Goal: Task Accomplishment & Management: Use online tool/utility

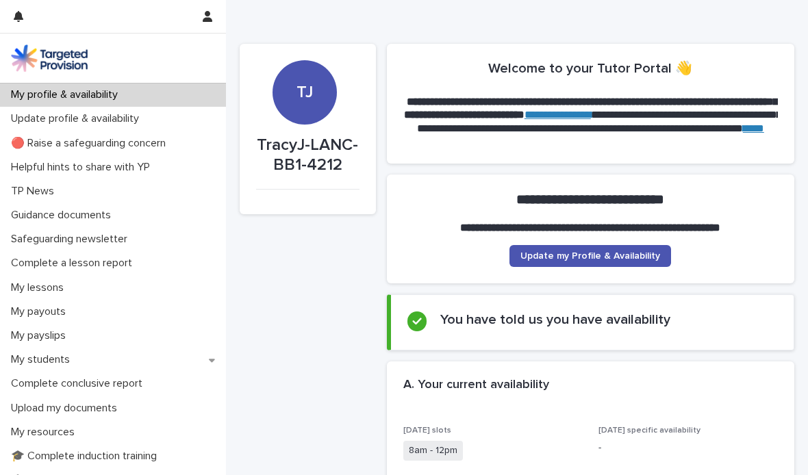
click at [44, 356] on p "My students" at bounding box center [42, 359] width 75 height 13
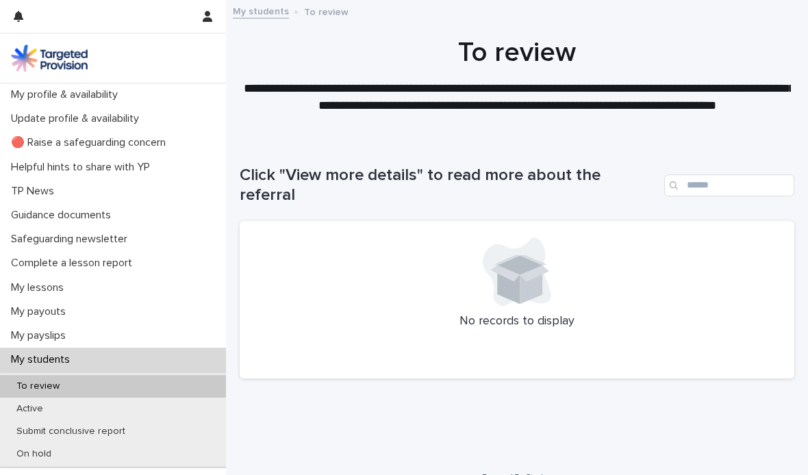
click at [28, 411] on p "Active" at bounding box center [29, 409] width 49 height 12
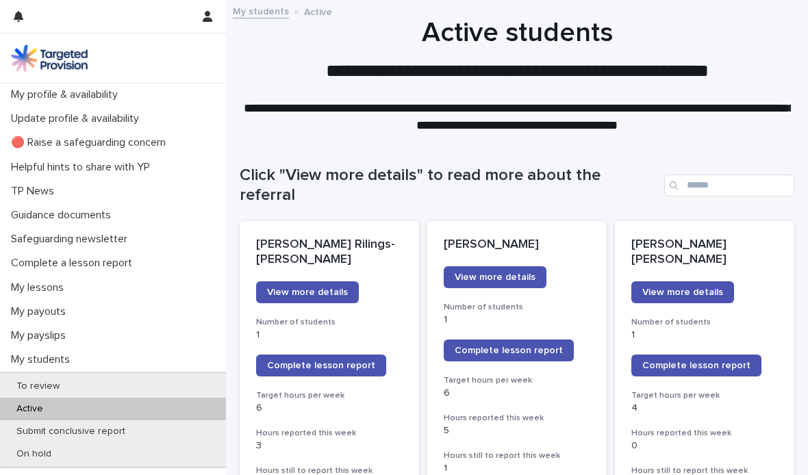
click at [341, 355] on link "Complete lesson report" at bounding box center [321, 366] width 130 height 22
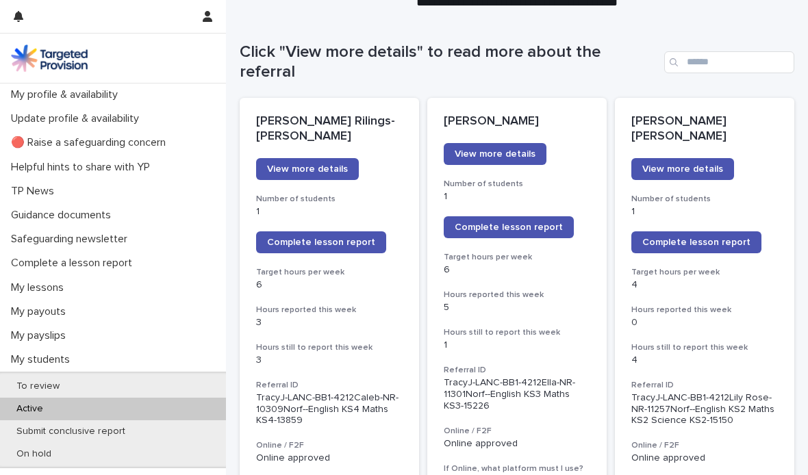
scroll to position [124, 0]
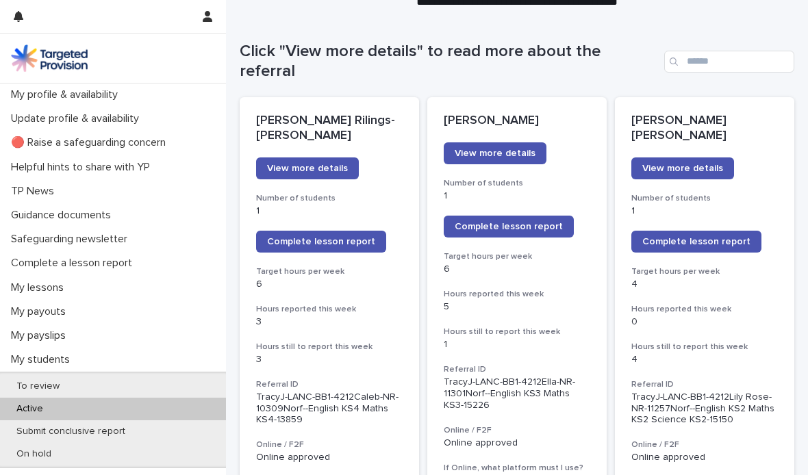
click at [328, 231] on link "Complete lesson report" at bounding box center [321, 242] width 130 height 22
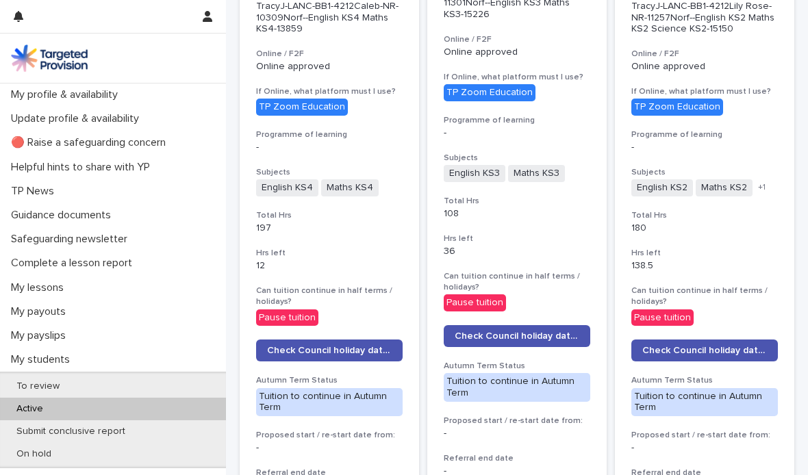
scroll to position [516, 0]
